Goal: Task Accomplishment & Management: Use online tool/utility

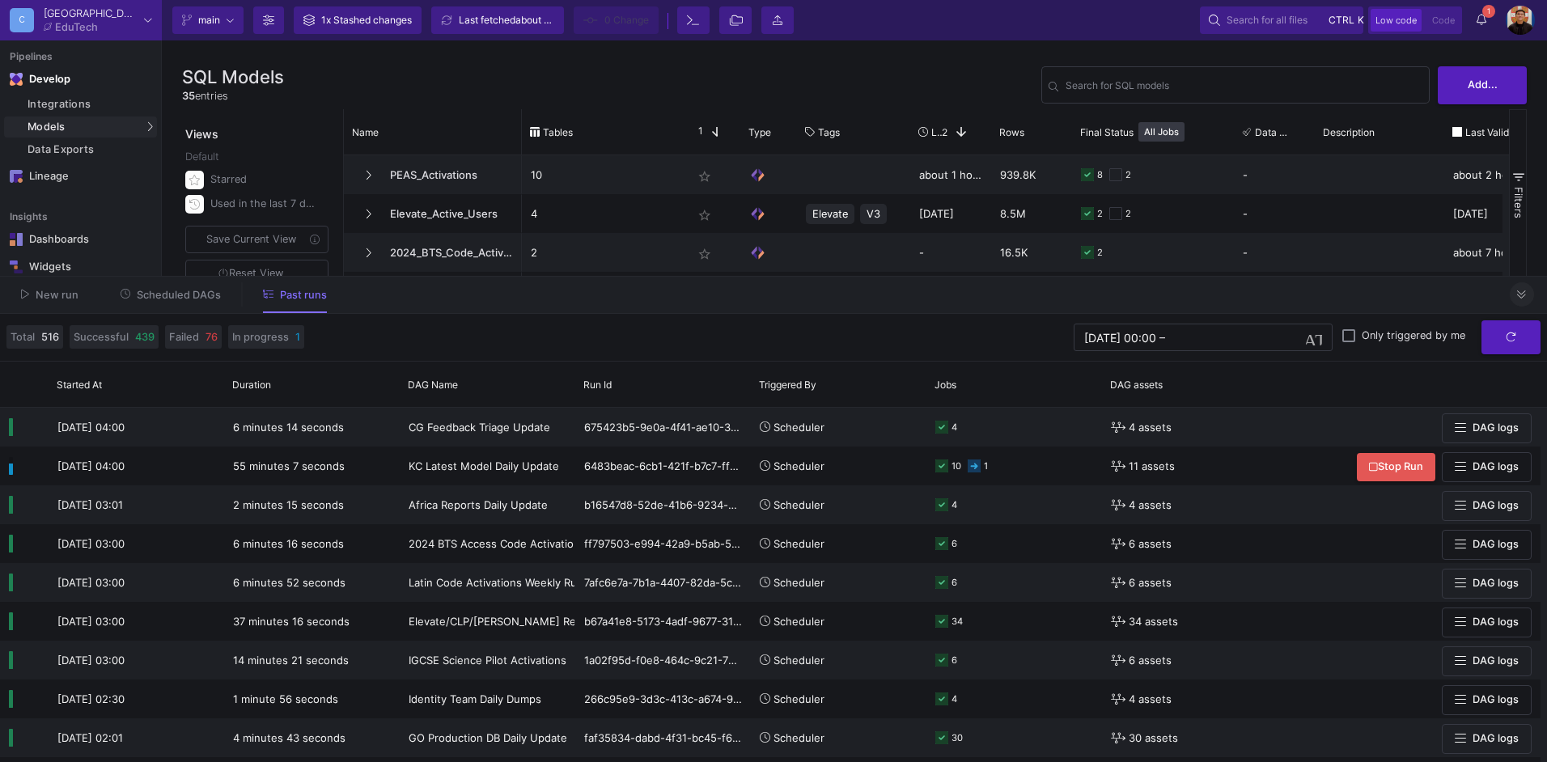
click at [1528, 297] on button at bounding box center [1522, 294] width 24 height 24
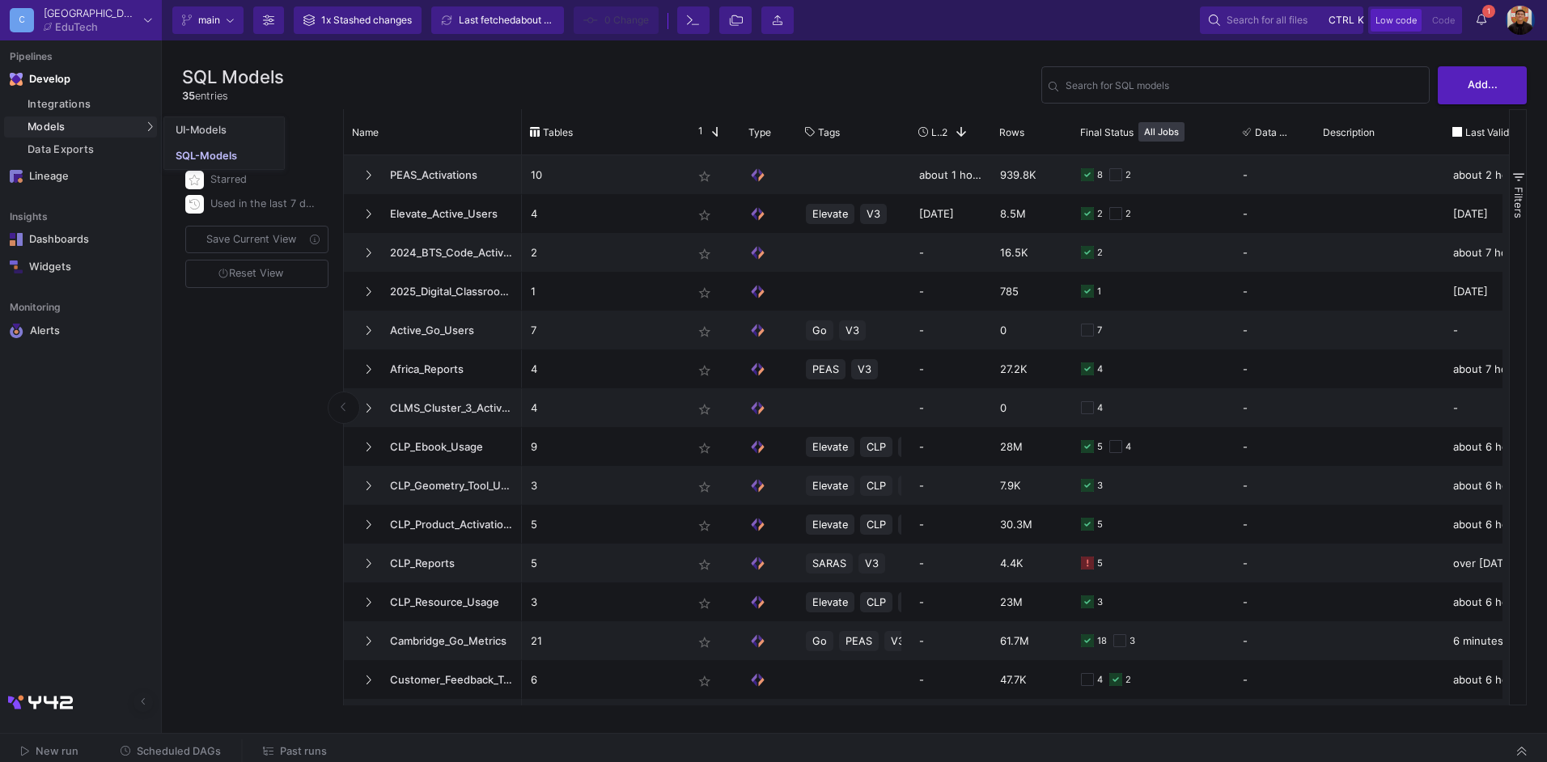
click at [201, 152] on mat-tooltip-component "Data Exports (alt + shift + x)" at bounding box center [237, 149] width 149 height 21
click at [260, 152] on link "SQL-Models" at bounding box center [224, 156] width 120 height 26
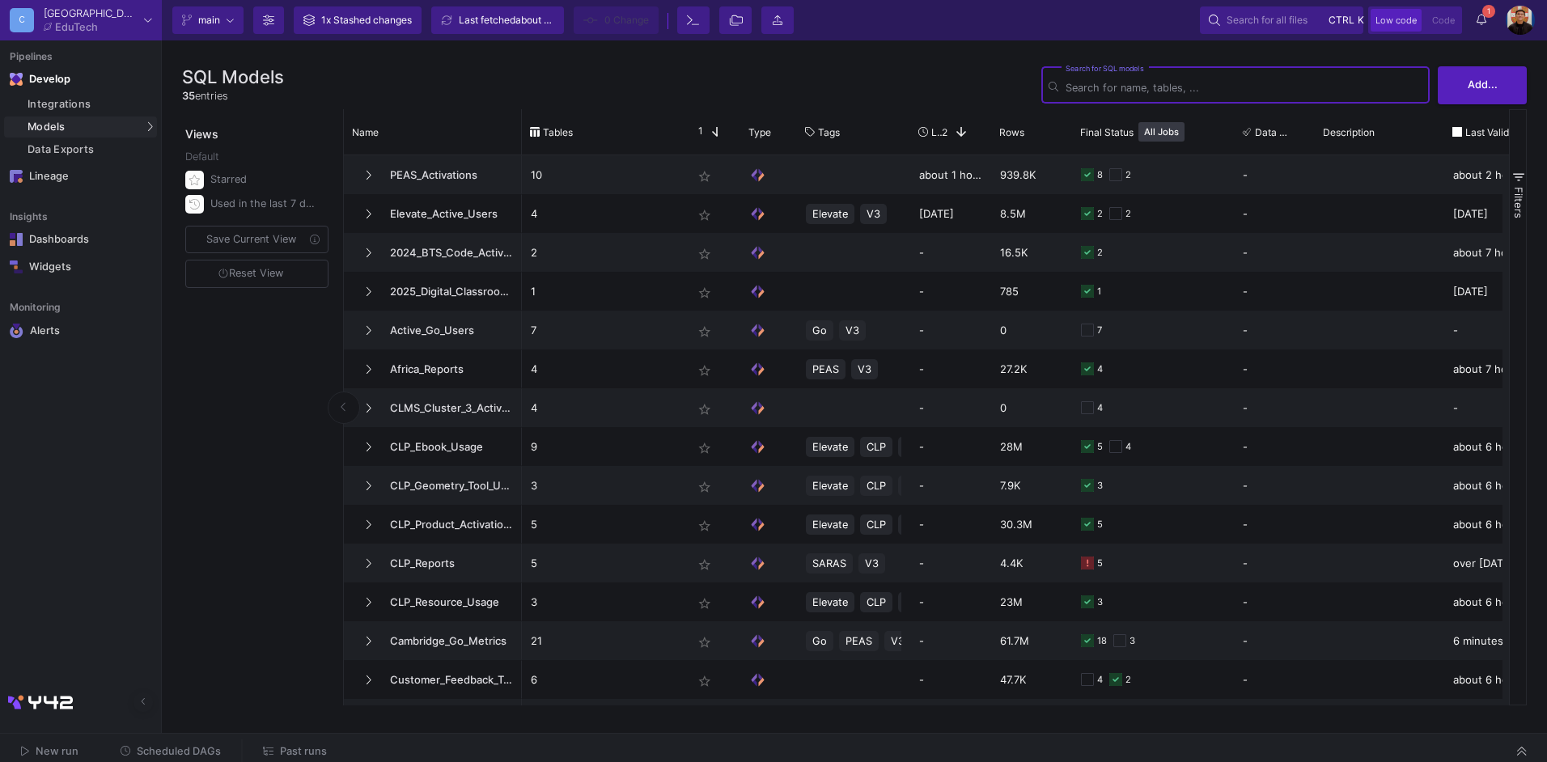
click at [1107, 87] on input "Search for SQL models" at bounding box center [1243, 88] width 357 height 12
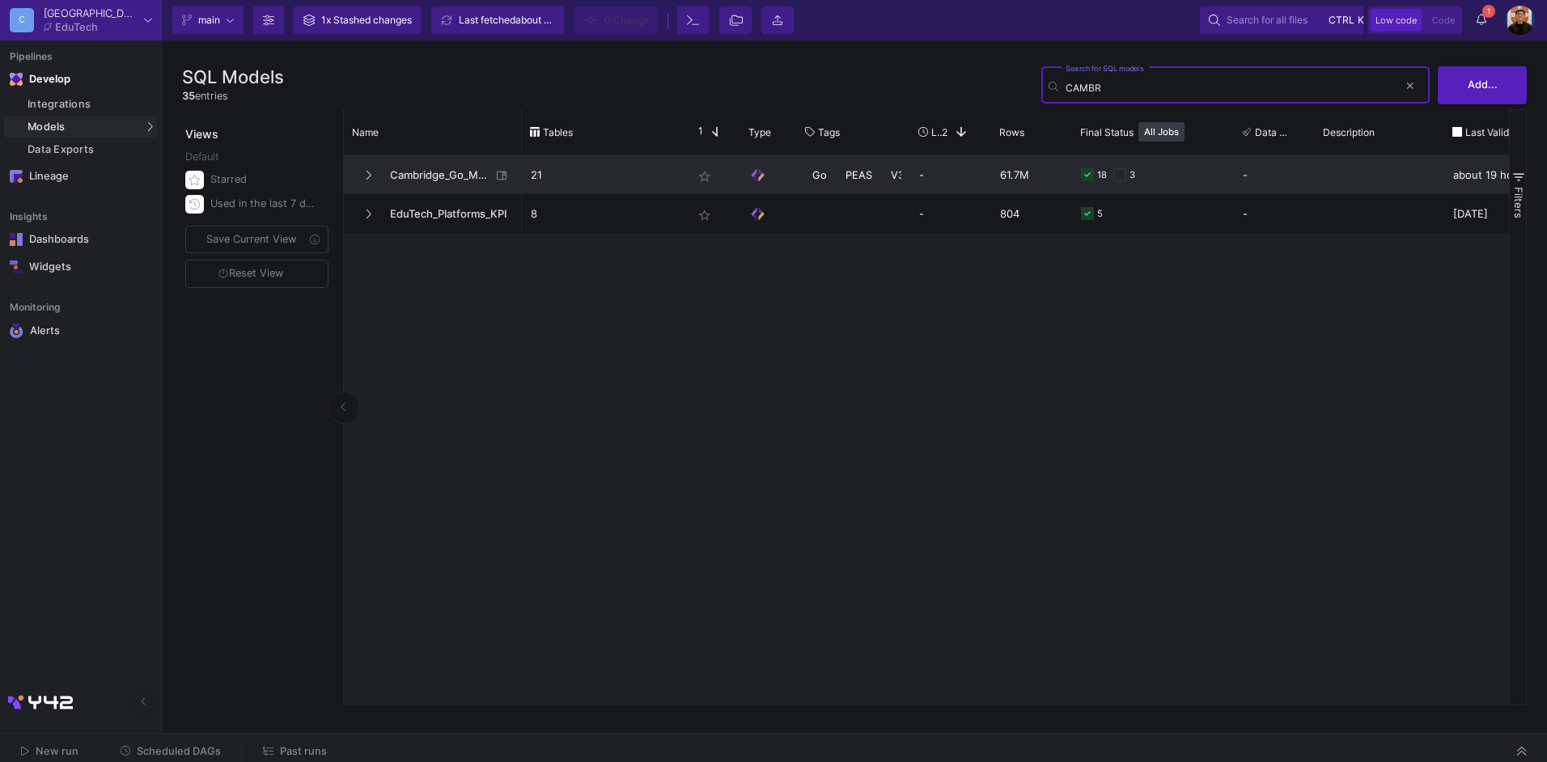
type input "CAMBR"
click at [444, 160] on span "Cambridge_Go_Metrics" at bounding box center [435, 175] width 111 height 38
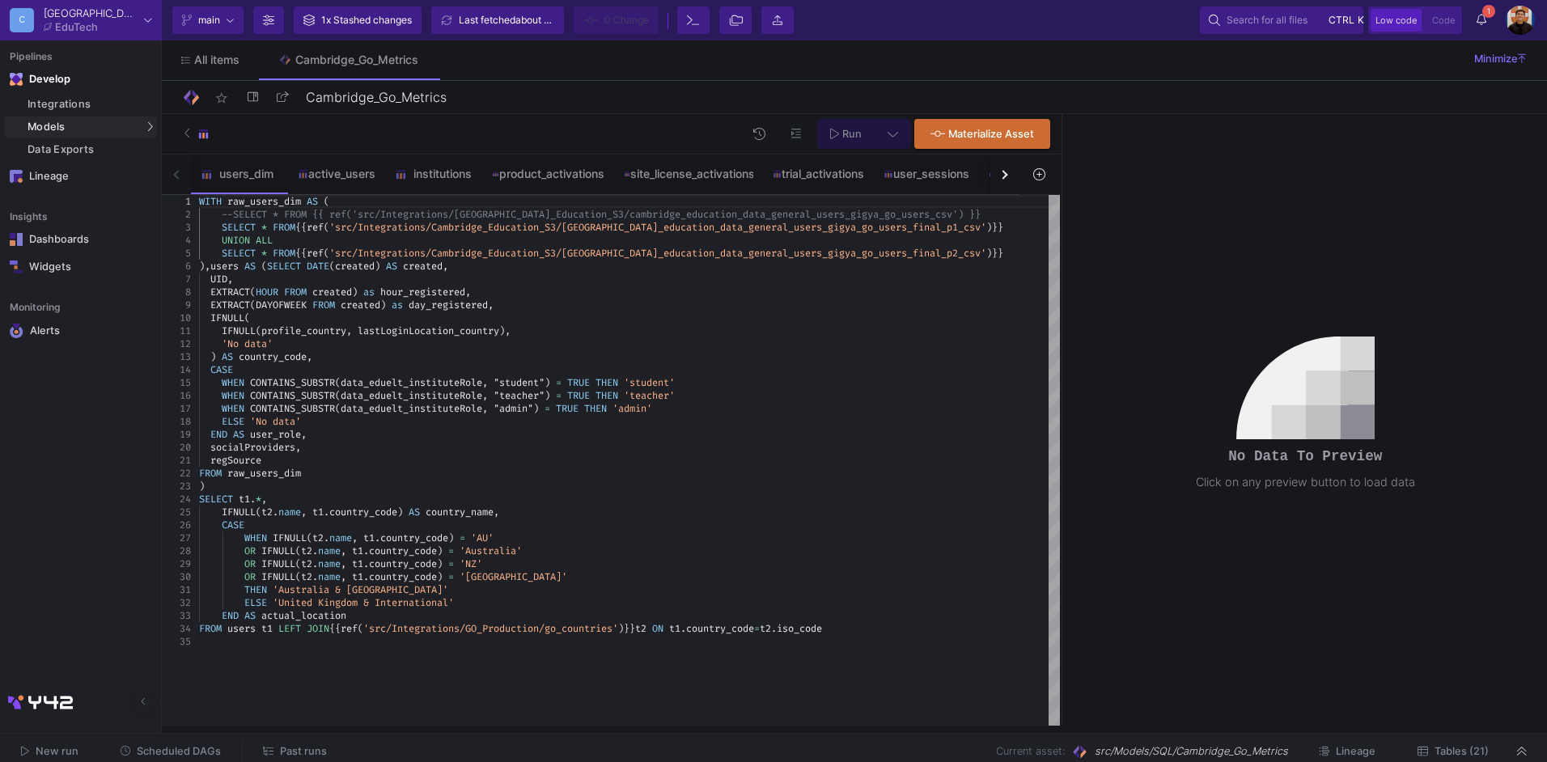
click at [998, 176] on button "button" at bounding box center [1004, 175] width 29 height 40
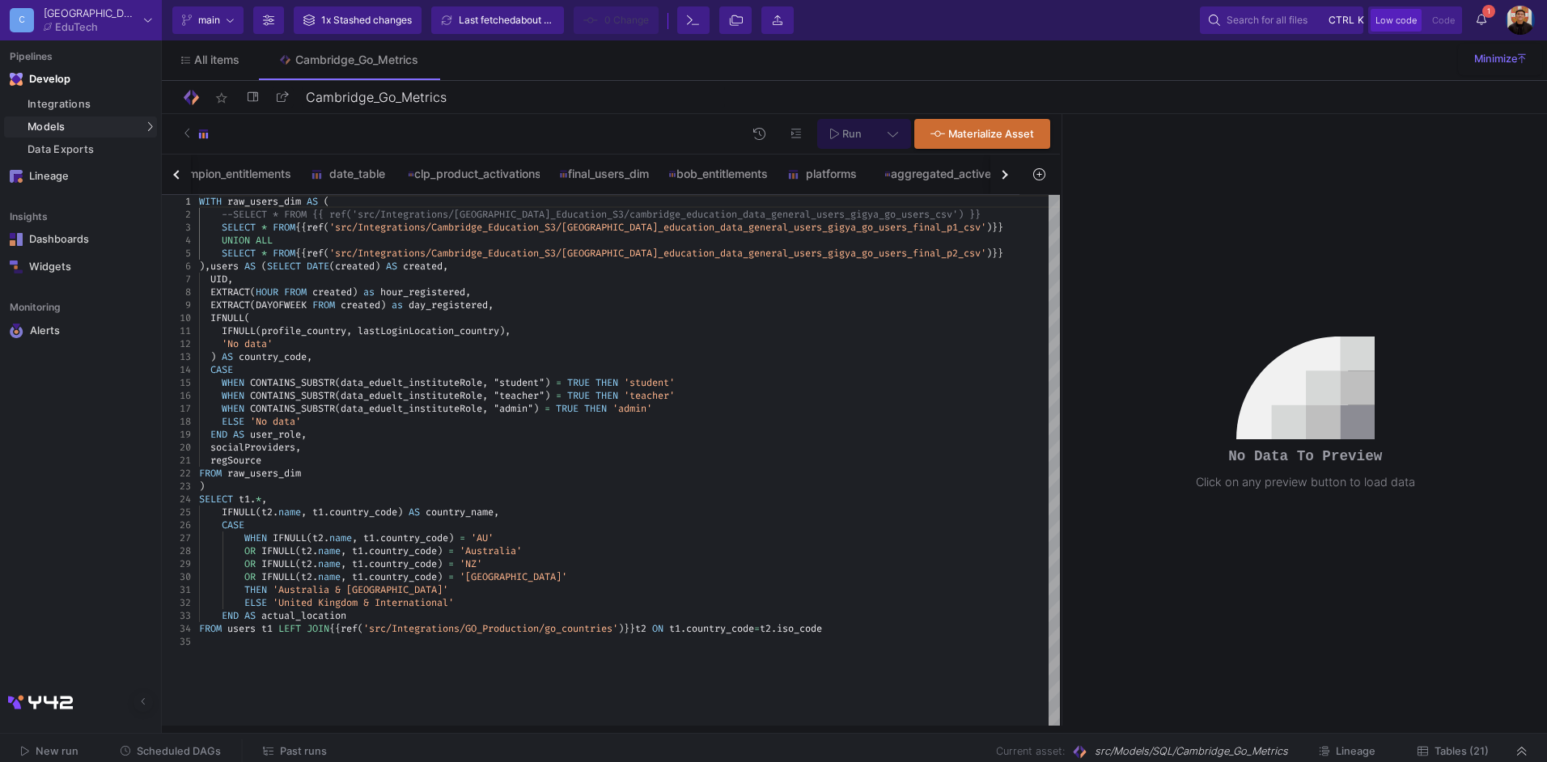
click at [998, 176] on button "button" at bounding box center [1004, 175] width 29 height 40
click at [998, 176] on div "users_dim active_users institutions product_activations site_license_activation…" at bounding box center [591, 175] width 858 height 40
click at [1438, 741] on button "Tables (21)" at bounding box center [1453, 751] width 110 height 25
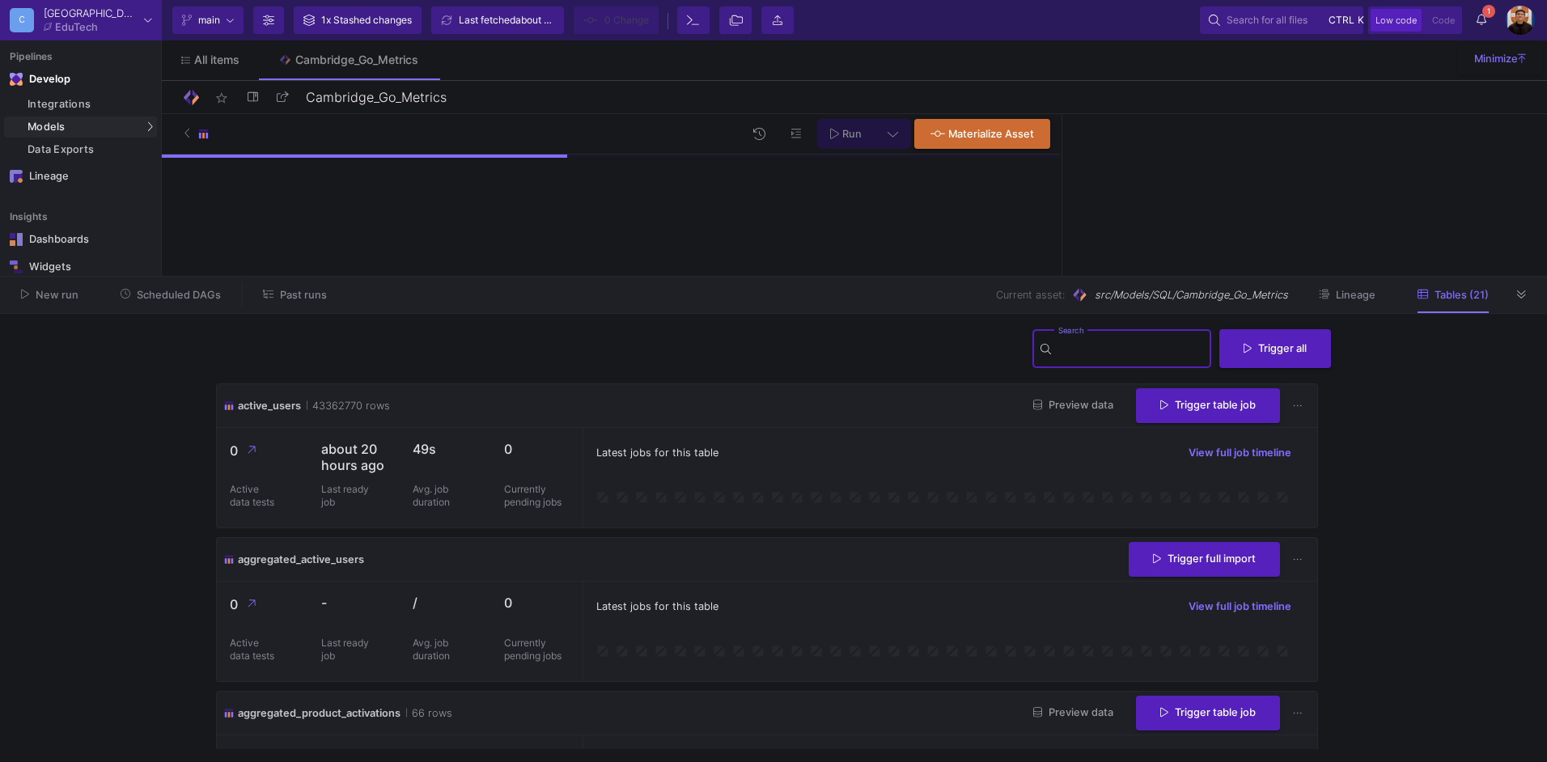
click at [1087, 349] on input "Search" at bounding box center [1131, 351] width 146 height 13
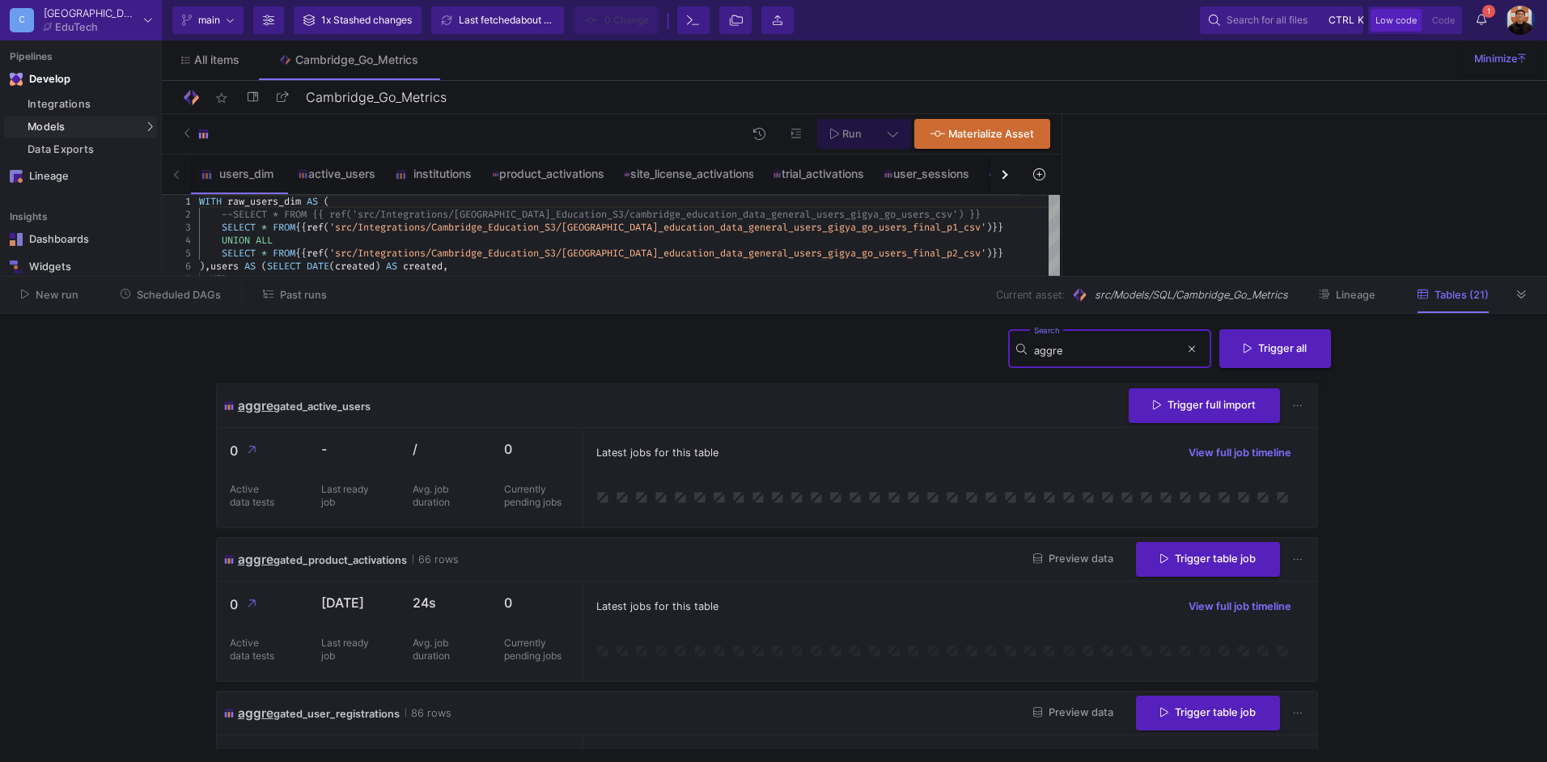
scroll to position [87, 0]
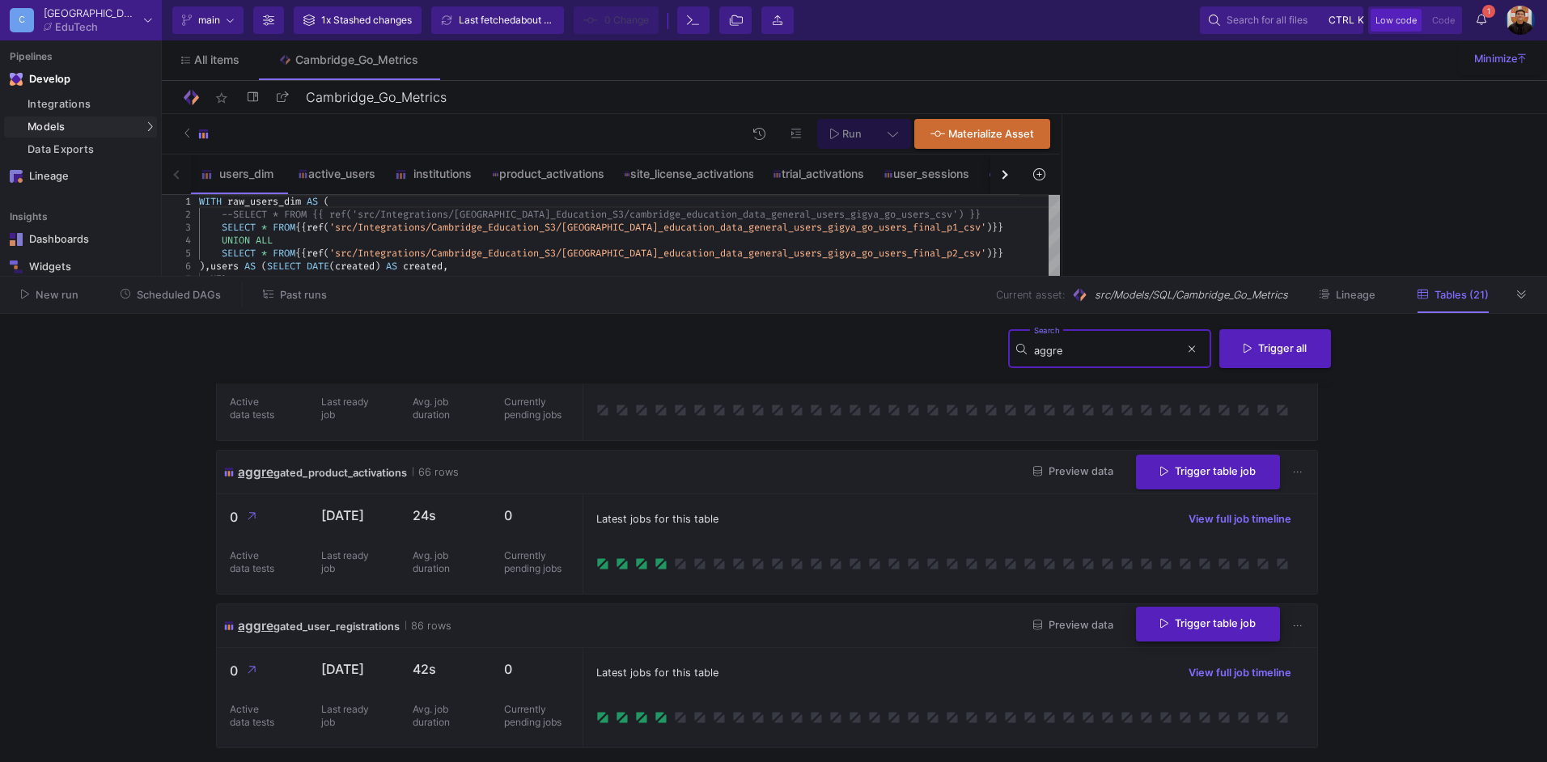
type input "aggre"
click at [1213, 631] on button "Trigger table job" at bounding box center [1208, 624] width 144 height 35
click at [1192, 676] on button "Full import" at bounding box center [1195, 665] width 135 height 39
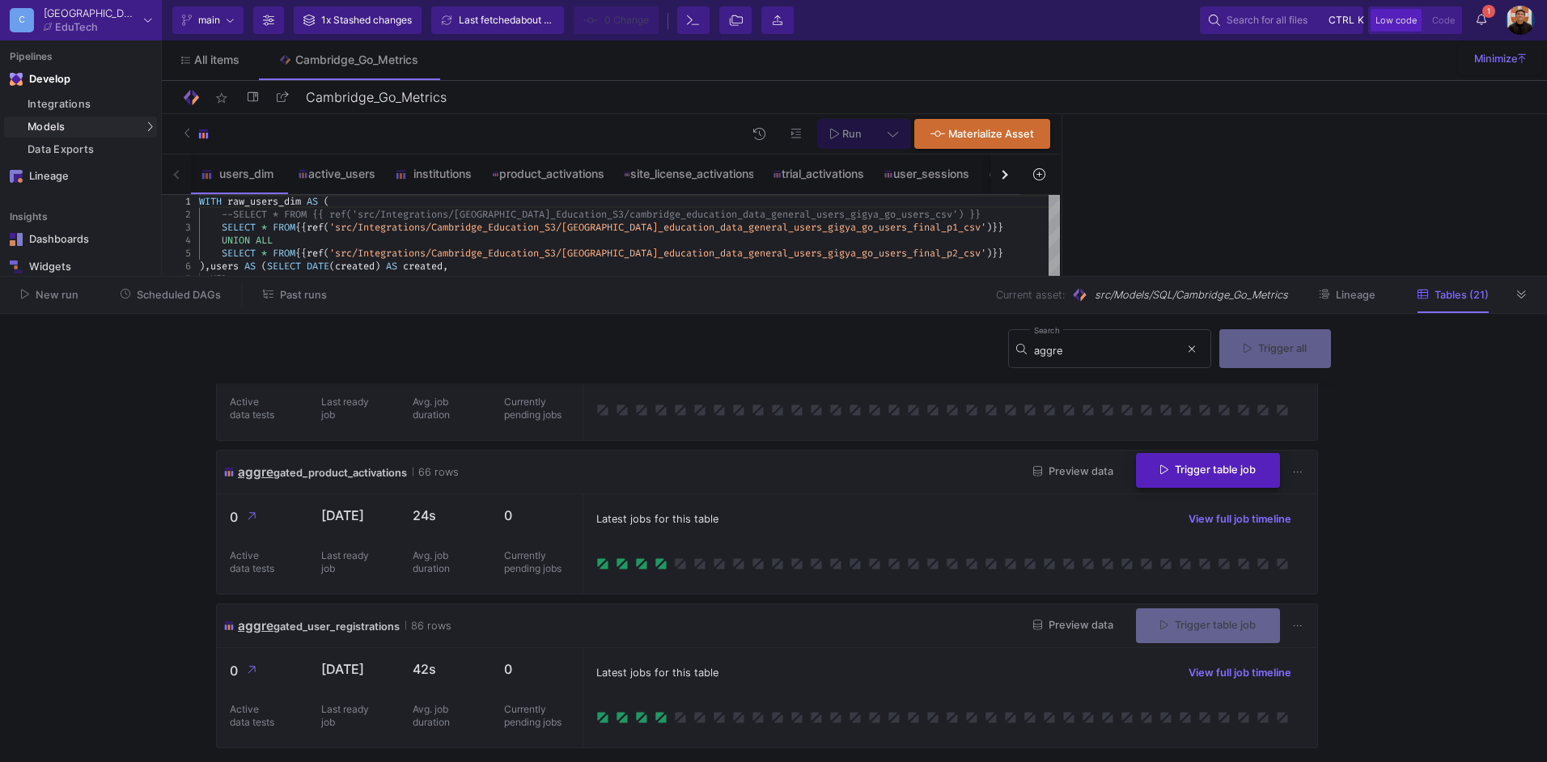
click at [1182, 488] on div "Trigger table job" at bounding box center [1208, 472] width 144 height 35
click at [1162, 473] on span "Trigger table job" at bounding box center [1207, 470] width 95 height 12
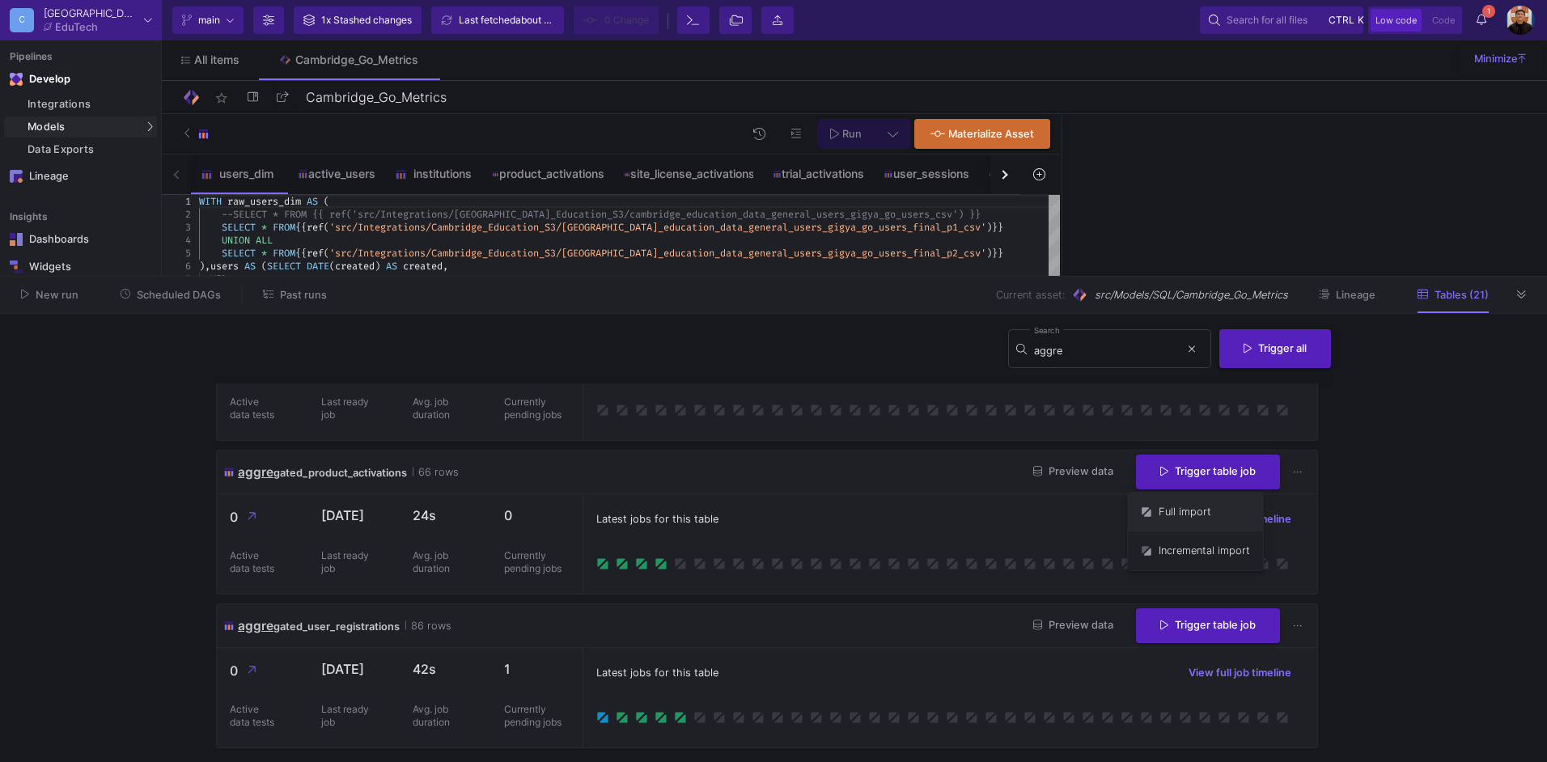
click at [1160, 511] on button "Full import" at bounding box center [1195, 512] width 135 height 39
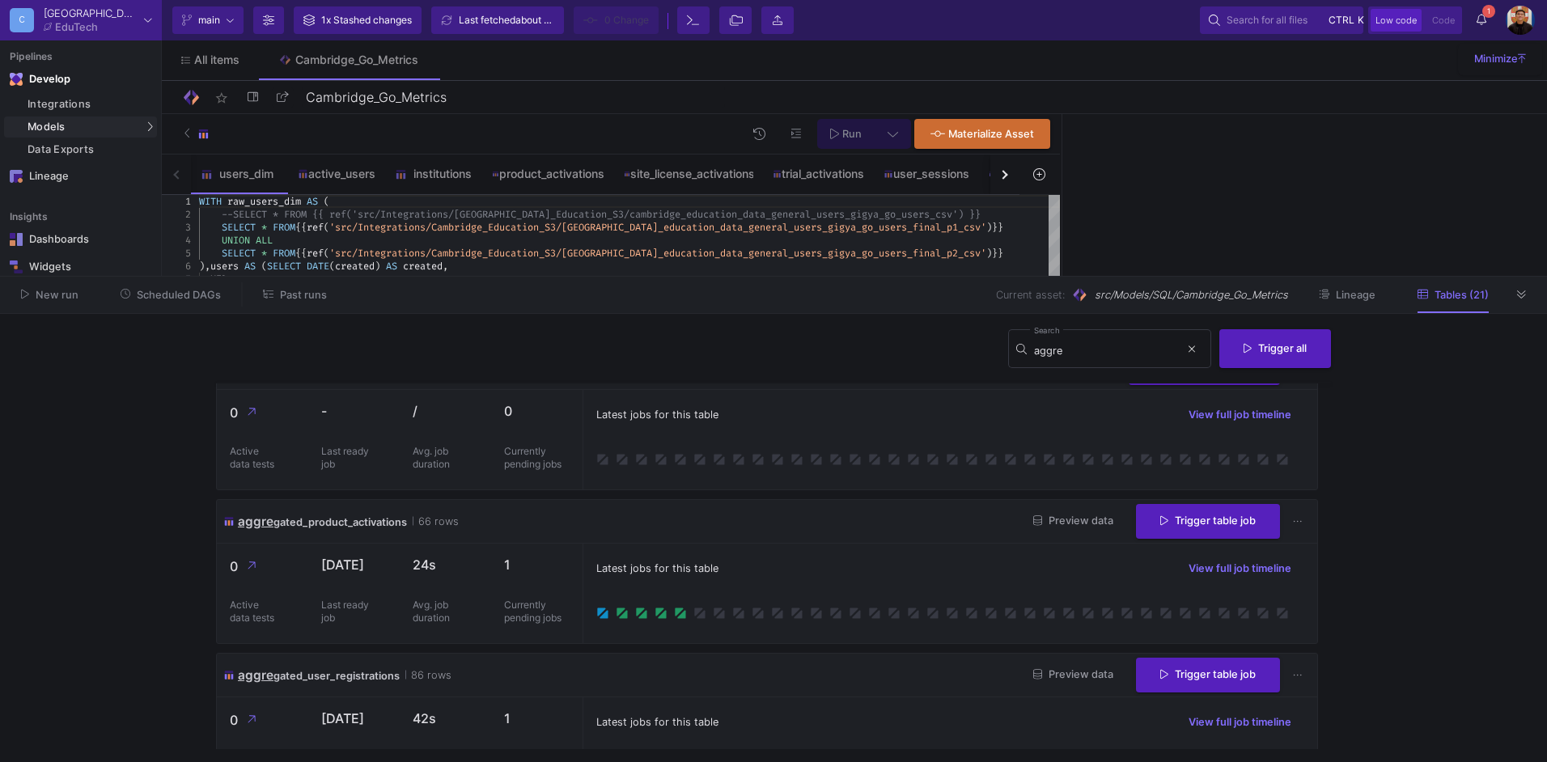
scroll to position [0, 0]
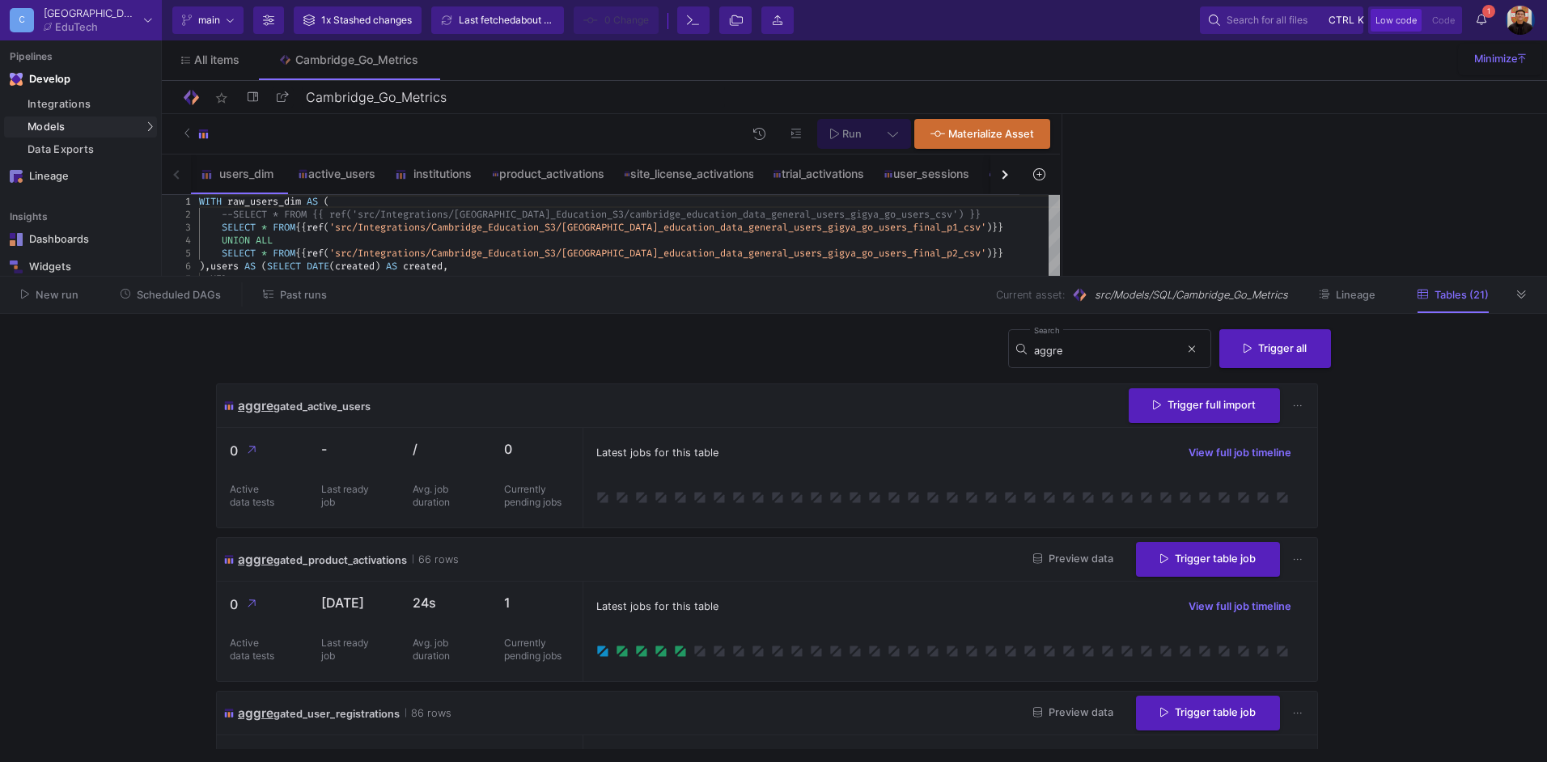
click at [1029, 424] on div "aggre gated_active_users Trigger full import" at bounding box center [767, 406] width 1100 height 44
click at [999, 178] on button "button" at bounding box center [1004, 175] width 29 height 40
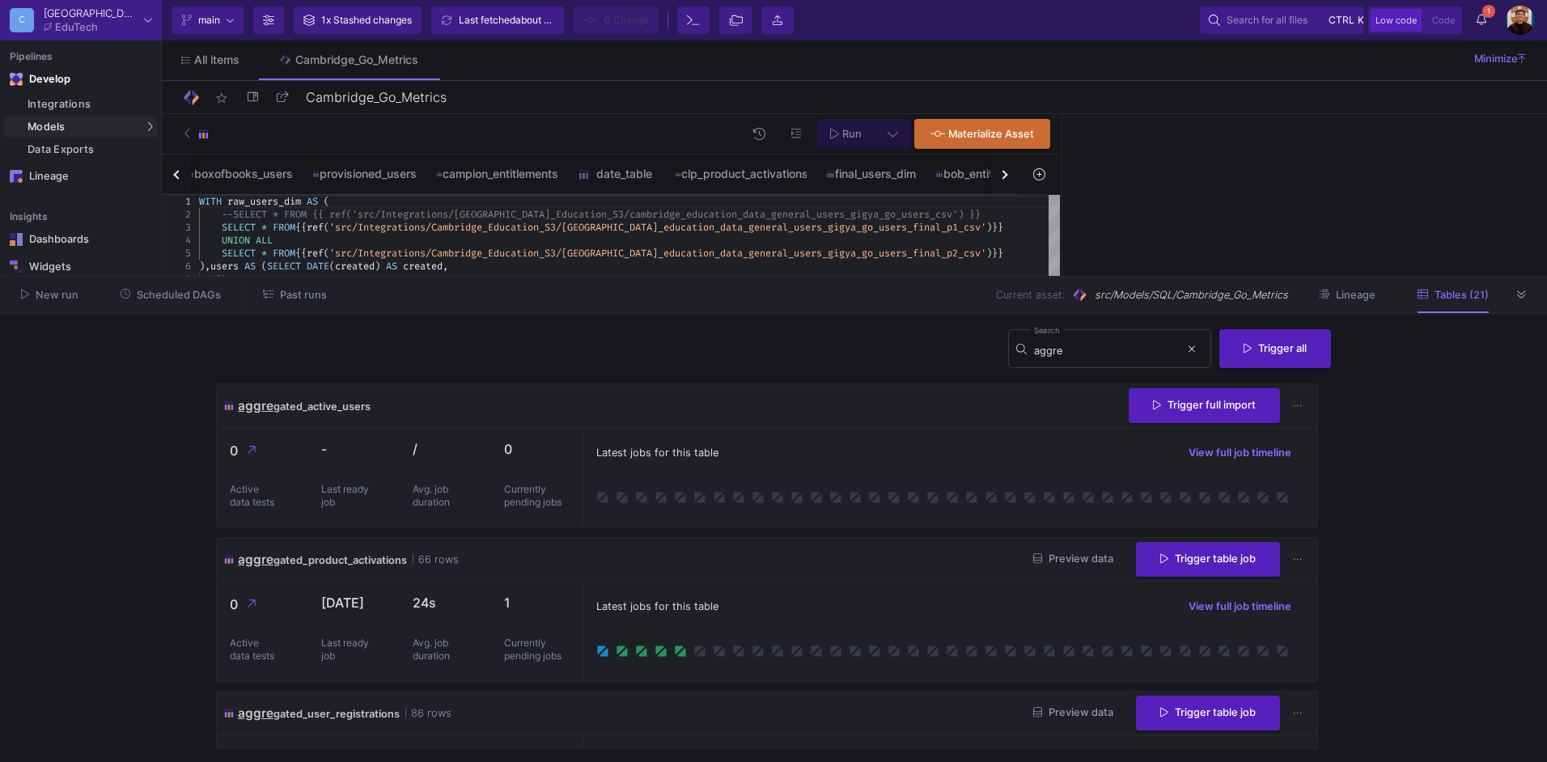
click at [999, 178] on button "button" at bounding box center [1004, 175] width 29 height 40
click at [999, 178] on div "users_dim active_users institutions product_activations site_license_activation…" at bounding box center [591, 175] width 858 height 40
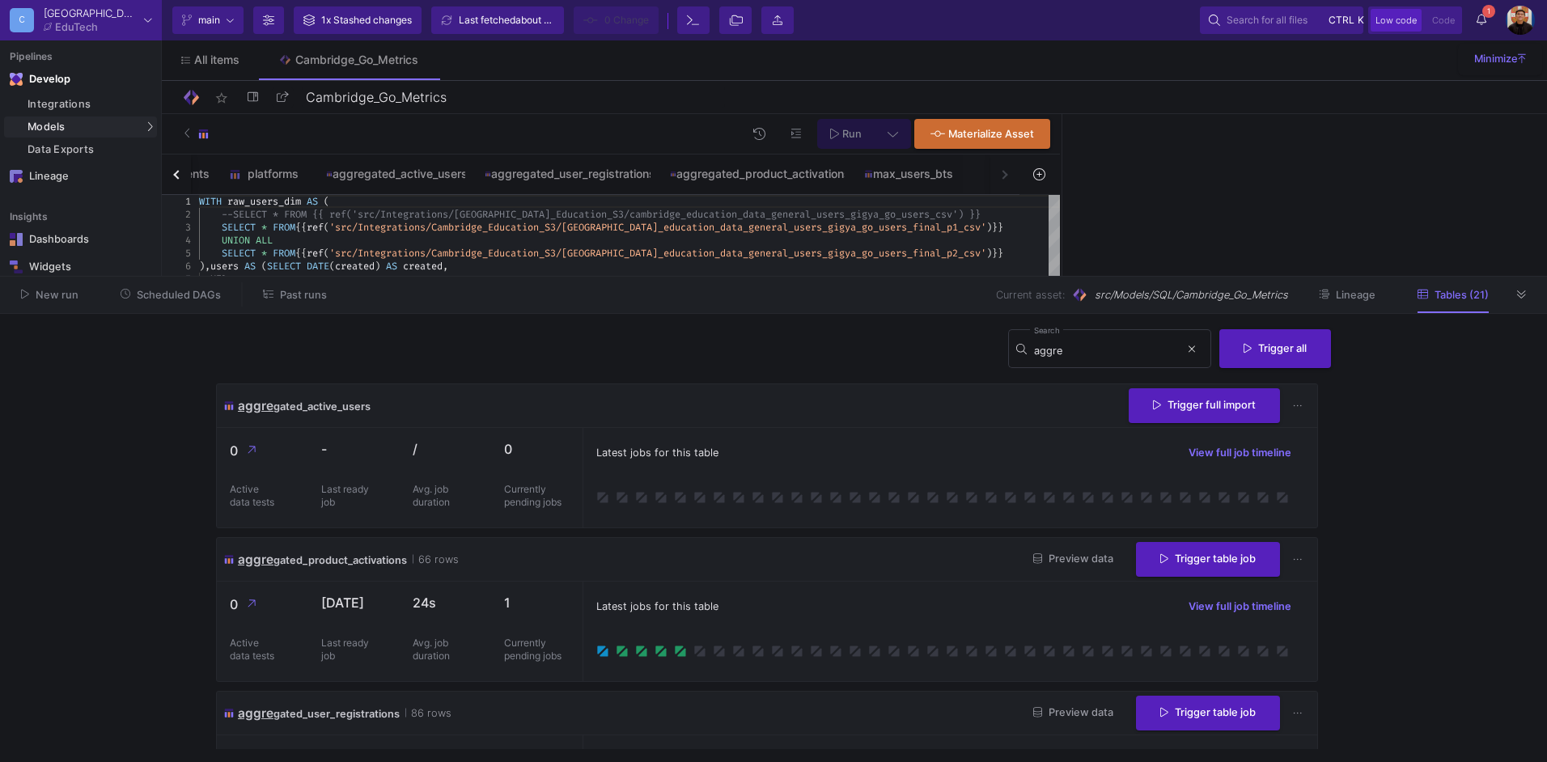
click at [999, 178] on div "users_dim active_users institutions product_activations site_license_activation…" at bounding box center [591, 175] width 858 height 40
click at [414, 183] on div "aggregated_active_users" at bounding box center [395, 174] width 159 height 39
